Goal: Transaction & Acquisition: Purchase product/service

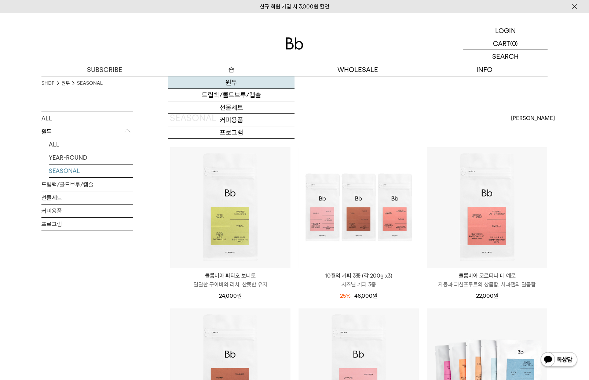
click at [232, 80] on link "원두" at bounding box center [231, 82] width 127 height 12
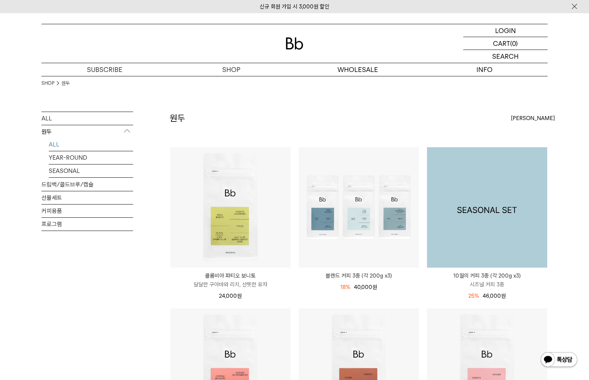
click at [483, 215] on img at bounding box center [487, 207] width 120 height 120
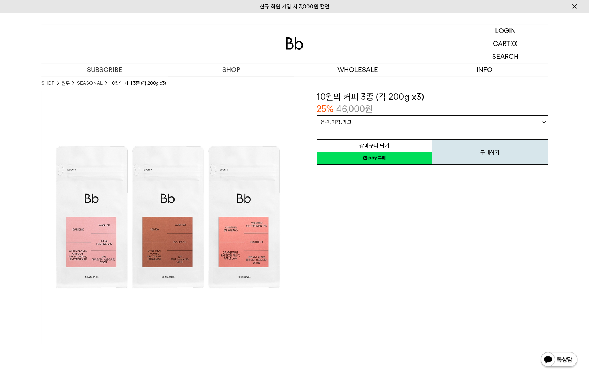
click at [292, 46] on img at bounding box center [295, 43] width 18 height 12
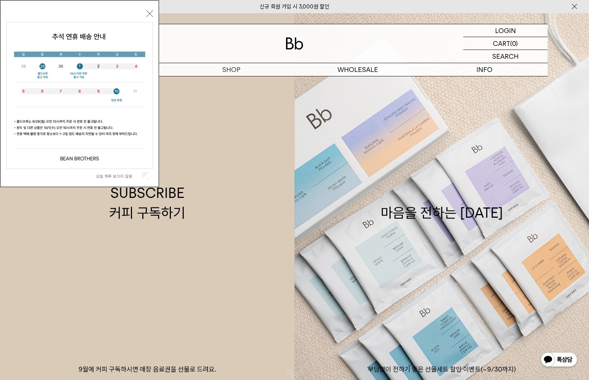
click at [148, 14] on button "닫기" at bounding box center [149, 13] width 7 height 7
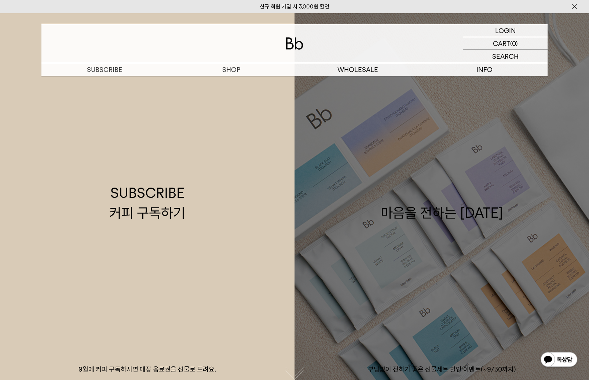
click at [498, 153] on link "마음을 전하는 추석 부담없이 전하기 좋은 선물세트 할인 이벤트(~9/30까지)" at bounding box center [441, 203] width 294 height 380
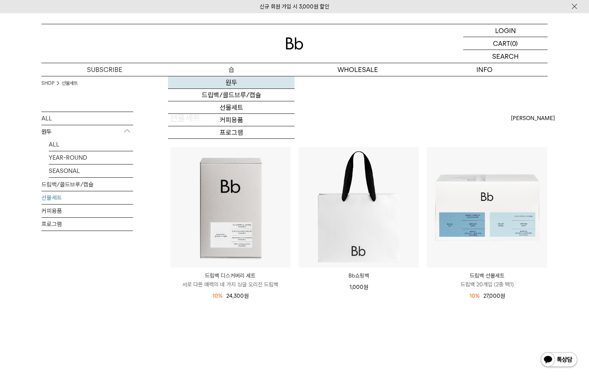
click at [234, 83] on link "원두" at bounding box center [231, 82] width 127 height 12
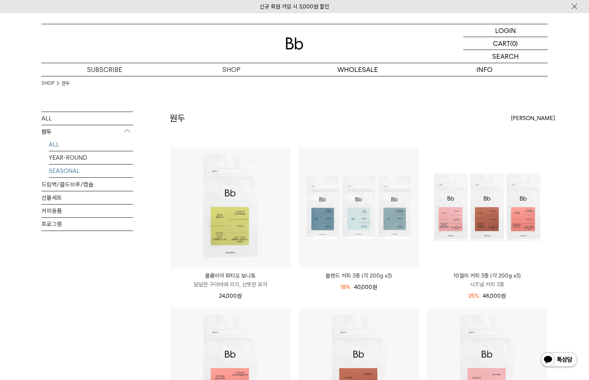
click at [71, 167] on link "SEASONAL" at bounding box center [91, 170] width 84 height 13
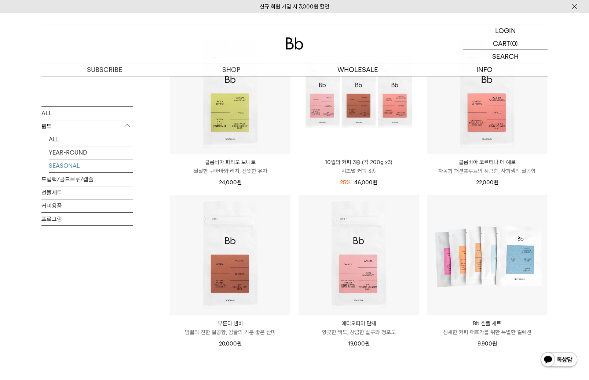
scroll to position [112, 0]
